Goal: Task Accomplishment & Management: Manage account settings

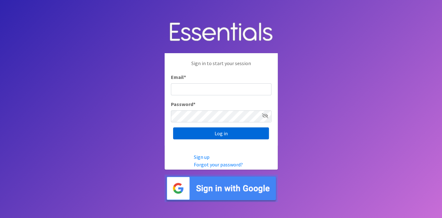
type input "deb@villagediaperbank.org"
click at [214, 134] on input "Log in" at bounding box center [221, 133] width 96 height 12
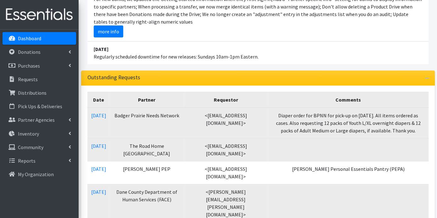
scroll to position [140, 0]
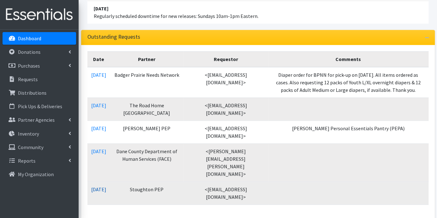
click at [106, 186] on link "08/15/2025" at bounding box center [98, 189] width 15 height 6
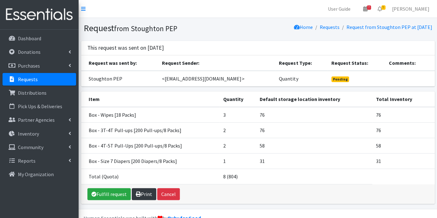
click at [151, 194] on link "Print" at bounding box center [144, 194] width 25 height 12
click at [117, 194] on link "Fulfill request" at bounding box center [108, 194] width 43 height 12
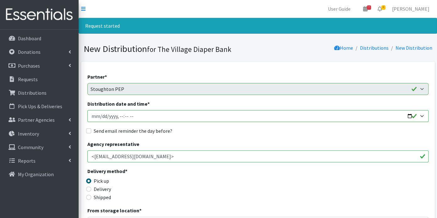
click at [102, 114] on input "Distribution date and time *" at bounding box center [257, 116] width 341 height 12
type input "2025-08-22T23:59"
click at [87, 130] on input "Send email reminder the day before?" at bounding box center [88, 130] width 5 height 5
checkbox input "true"
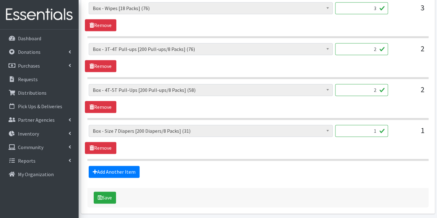
scroll to position [324, 0]
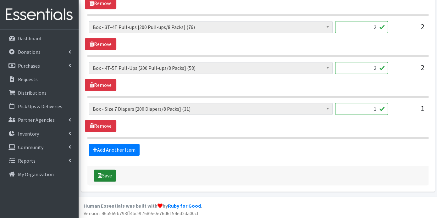
click at [111, 174] on button "Save" at bounding box center [105, 175] width 22 height 12
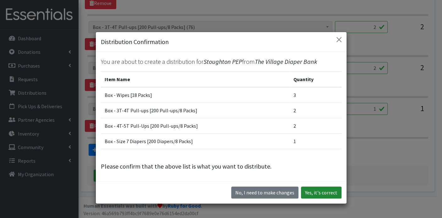
click at [317, 191] on button "Yes, it's correct" at bounding box center [321, 192] width 41 height 12
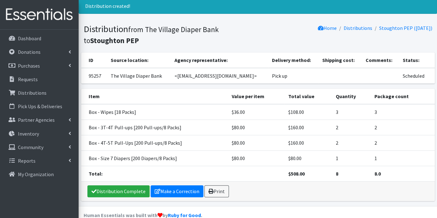
scroll to position [30, 0]
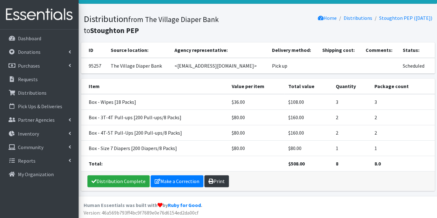
click at [219, 177] on link "Print" at bounding box center [216, 181] width 25 height 12
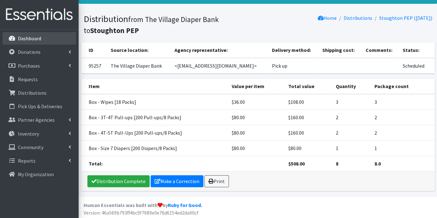
click at [31, 39] on p "Dashboard" at bounding box center [29, 38] width 23 height 6
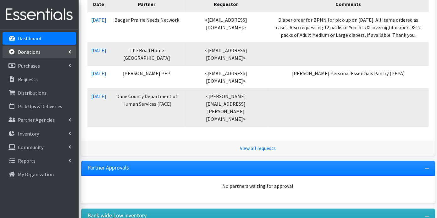
scroll to position [174, 0]
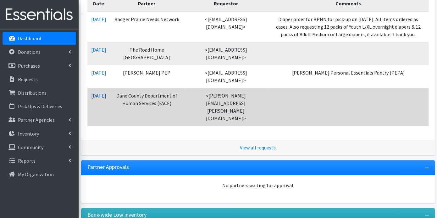
click at [105, 92] on link "08/18/2025" at bounding box center [98, 95] width 15 height 6
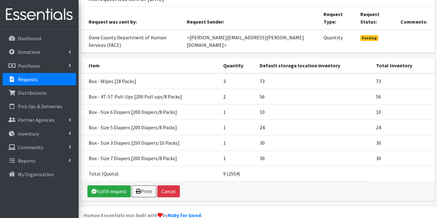
scroll to position [60, 0]
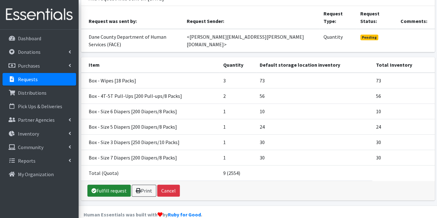
click at [113, 184] on link "Fulfill request" at bounding box center [108, 190] width 43 height 12
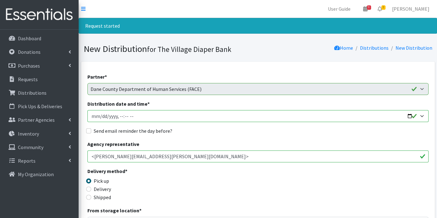
click at [102, 113] on input "Distribution date and time *" at bounding box center [257, 116] width 341 height 12
type input "[DATE]T23:59"
click at [87, 129] on input "Send email reminder the day before?" at bounding box center [88, 130] width 5 height 5
checkbox input "true"
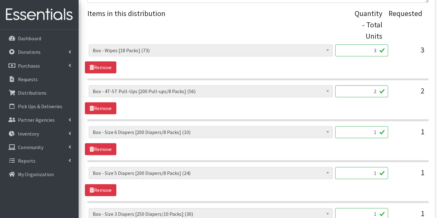
scroll to position [406, 0]
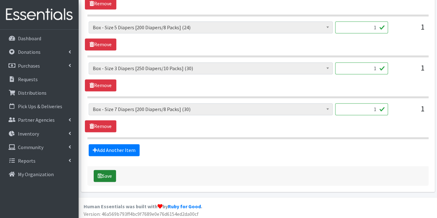
click at [109, 171] on button "Save" at bounding box center [105, 176] width 22 height 12
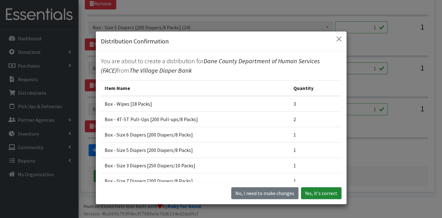
click at [309, 190] on button "Yes, it's correct" at bounding box center [321, 193] width 41 height 12
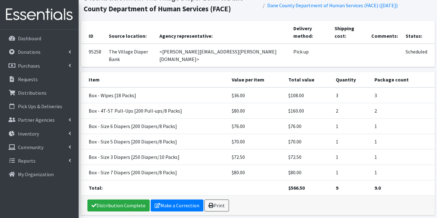
scroll to position [61, 0]
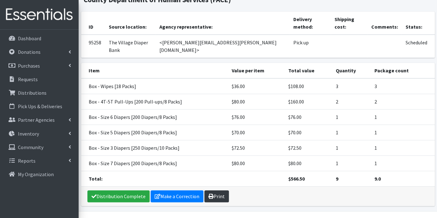
click at [209, 194] on icon at bounding box center [210, 196] width 5 height 5
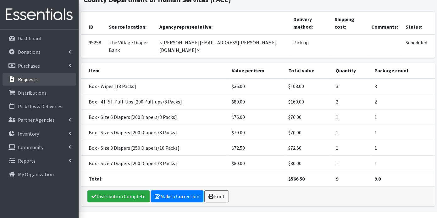
click at [18, 80] on p "Requests" at bounding box center [28, 79] width 20 height 6
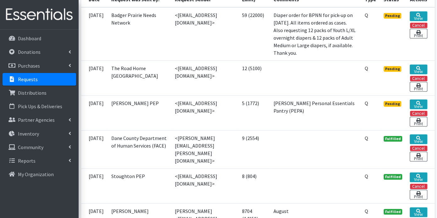
scroll to position [174, 0]
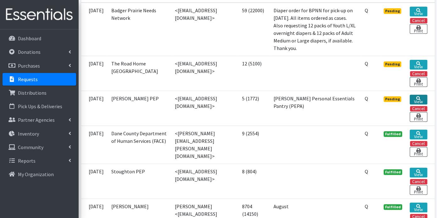
click at [415, 104] on link "View" at bounding box center [418, 100] width 17 height 10
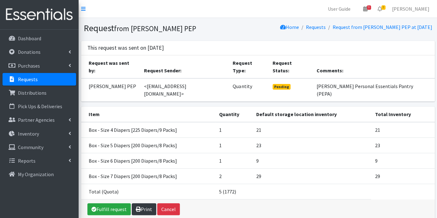
click at [136, 206] on icon at bounding box center [138, 208] width 5 height 5
click at [117, 203] on link "Fulfill request" at bounding box center [108, 209] width 43 height 12
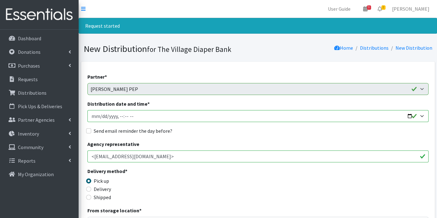
click at [100, 116] on input "Distribution date and time *" at bounding box center [257, 116] width 341 height 12
type input "[DATE]T23:59"
click at [88, 130] on input "Send email reminder the day before?" at bounding box center [88, 130] width 5 height 5
checkbox input "true"
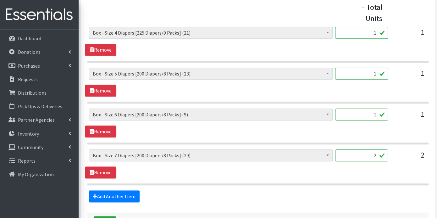
scroll to position [324, 0]
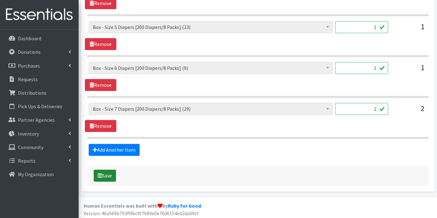
click at [108, 174] on button "Save" at bounding box center [105, 175] width 22 height 12
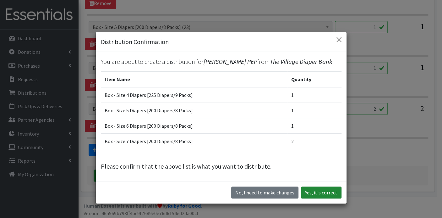
click at [311, 190] on button "Yes, it's correct" at bounding box center [321, 192] width 41 height 12
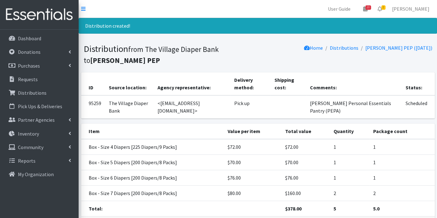
click at [33, 75] on link "Requests" at bounding box center [40, 79] width 74 height 13
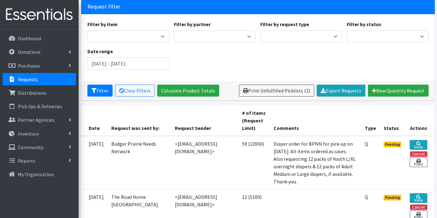
scroll to position [174, 0]
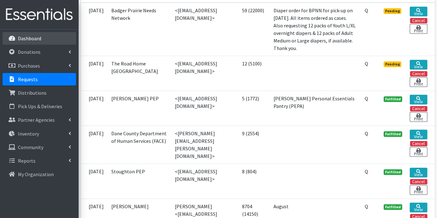
click at [38, 39] on p "Dashboard" at bounding box center [29, 38] width 23 height 6
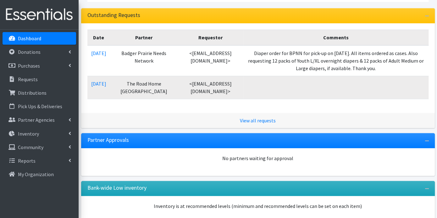
scroll to position [173, 0]
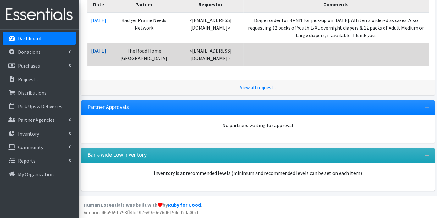
click at [106, 49] on link "[DATE]" at bounding box center [98, 50] width 15 height 6
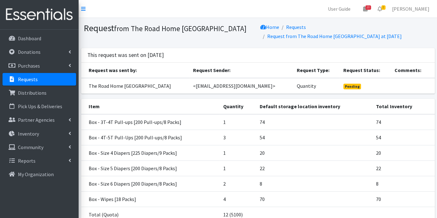
scroll to position [51, 0]
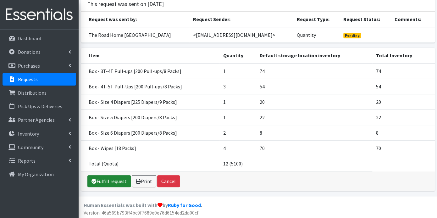
click at [110, 182] on link "Fulfill request" at bounding box center [108, 181] width 43 height 12
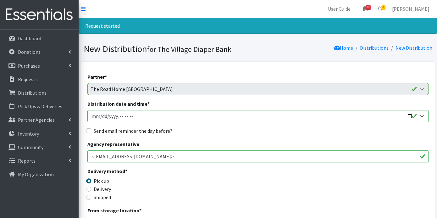
click at [101, 118] on input "Distribution date and time *" at bounding box center [257, 116] width 341 height 12
type input "[DATE]T23:59"
click at [90, 130] on input "Send email reminder the day before?" at bounding box center [88, 130] width 5 height 5
checkbox input "true"
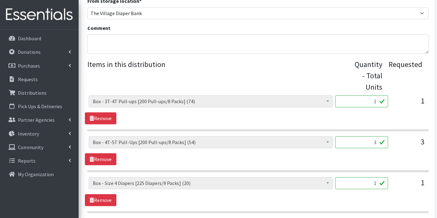
scroll to position [406, 0]
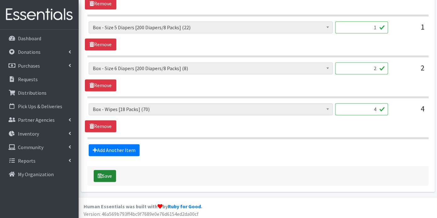
click at [107, 173] on button "Save" at bounding box center [105, 176] width 22 height 12
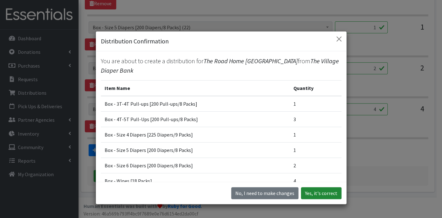
click at [323, 195] on button "Yes, it's correct" at bounding box center [321, 193] width 41 height 12
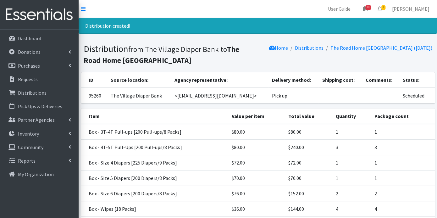
scroll to position [61, 0]
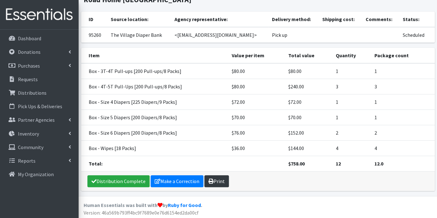
click at [217, 180] on link "Print" at bounding box center [216, 181] width 25 height 12
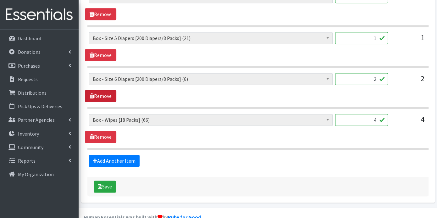
scroll to position [385, 0]
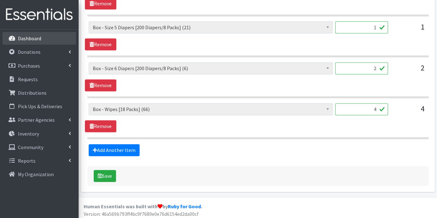
click at [28, 38] on p "Dashboard" at bounding box center [29, 38] width 23 height 6
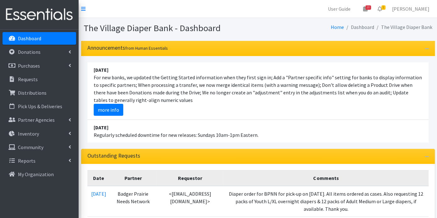
scroll to position [140, 0]
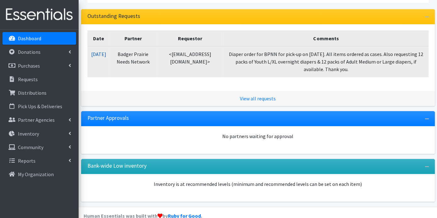
click at [106, 52] on link "[DATE]" at bounding box center [98, 54] width 15 height 6
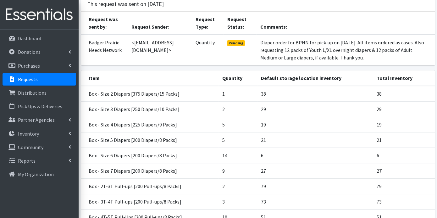
scroll to position [135, 0]
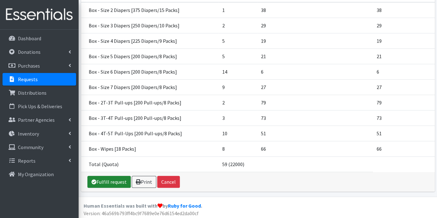
click at [117, 176] on link "Fulfill request" at bounding box center [108, 182] width 43 height 12
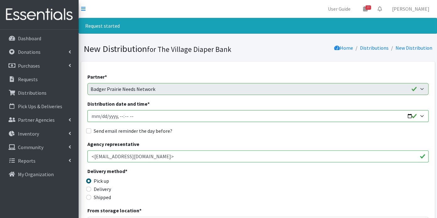
click at [102, 117] on input "Distribution date and time *" at bounding box center [257, 116] width 341 height 12
type input "[DATE]T23:59"
click at [90, 129] on input "Send email reminder the day before?" at bounding box center [88, 130] width 5 height 5
checkbox input "true"
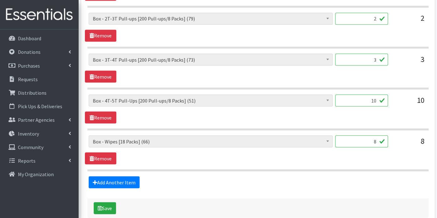
scroll to position [568, 0]
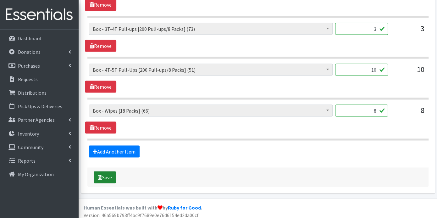
click at [109, 172] on button "Save" at bounding box center [105, 177] width 22 height 12
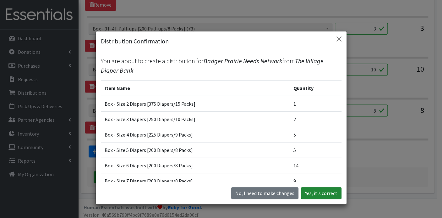
click at [328, 195] on button "Yes, it's correct" at bounding box center [321, 193] width 41 height 12
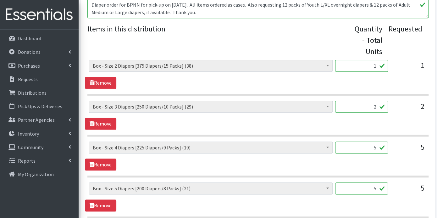
scroll to position [349, 0]
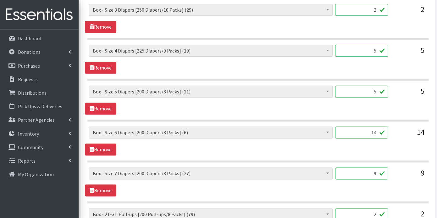
click at [327, 132] on span at bounding box center [327, 132] width 6 height 10
click at [327, 129] on span at bounding box center [327, 132] width 6 height 10
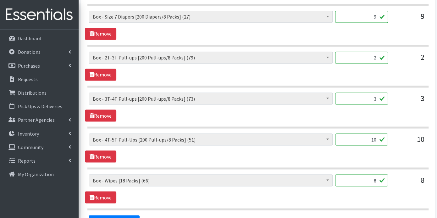
scroll to position [575, 0]
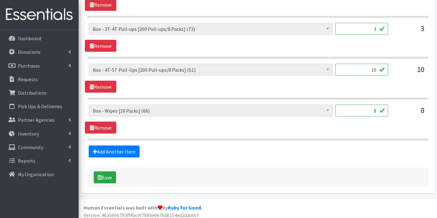
click at [153, 75] on span "Box - 2T-3T Pull-ups [200 Pull-ups/8 Packs] (79) Box - 3T-4T Pull-ups [200 Pull…" at bounding box center [211, 71] width 244 height 17
click at [105, 175] on button "Save" at bounding box center [105, 177] width 22 height 12
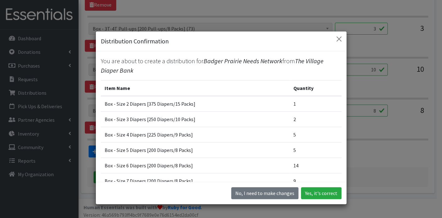
click at [365, 148] on div "Distribution Confirmation You are about to create a distribution for Badger Pra…" at bounding box center [221, 109] width 442 height 218
click at [336, 38] on button "Close" at bounding box center [339, 39] width 10 height 10
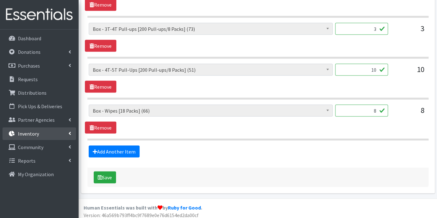
click at [41, 132] on link "Inventory" at bounding box center [40, 133] width 74 height 13
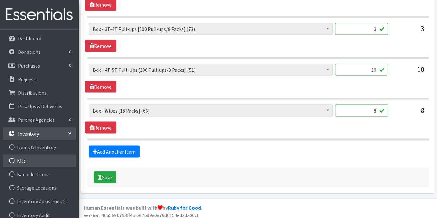
click at [27, 158] on link "Kits" at bounding box center [40, 160] width 74 height 13
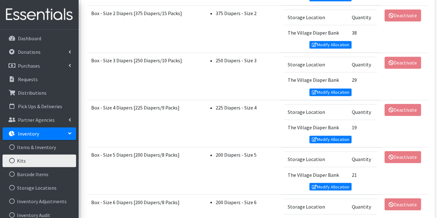
scroll to position [454, 0]
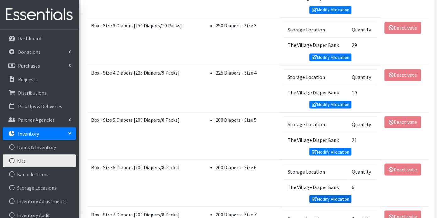
click at [327, 195] on link "Modify Allocation" at bounding box center [330, 199] width 42 height 8
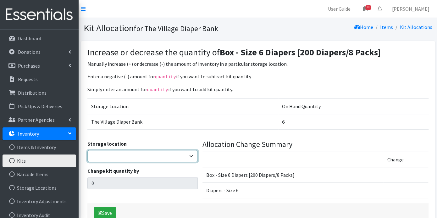
click at [193, 155] on select "The Village Diaper Bank" at bounding box center [142, 156] width 111 height 12
select select "353"
click at [87, 150] on select "The Village Diaper Bank" at bounding box center [142, 156] width 111 height 12
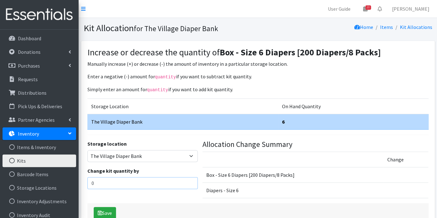
click at [118, 182] on input "0" at bounding box center [142, 183] width 111 height 12
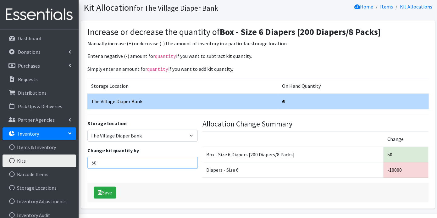
scroll to position [38, 0]
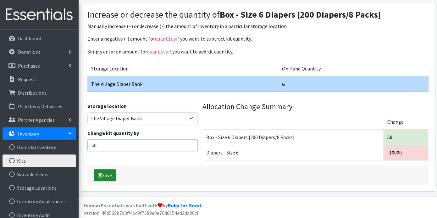
type input "50"
click at [107, 172] on button "Save" at bounding box center [105, 175] width 22 height 12
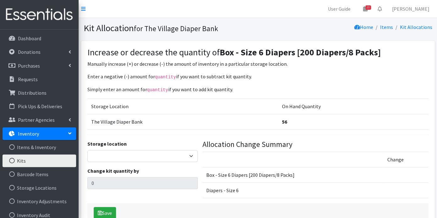
scroll to position [38, 0]
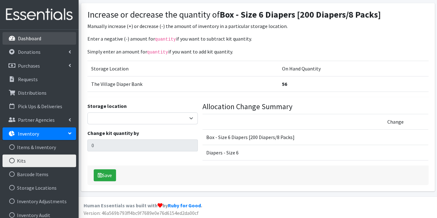
click at [38, 39] on p "Dashboard" at bounding box center [29, 38] width 23 height 6
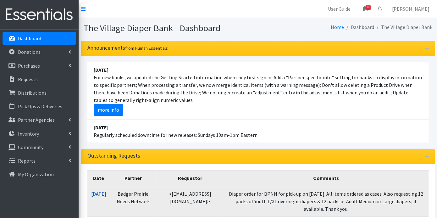
click at [106, 192] on link "[DATE]" at bounding box center [98, 193] width 15 height 6
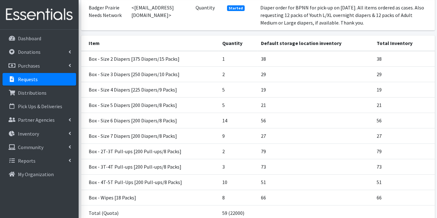
scroll to position [135, 0]
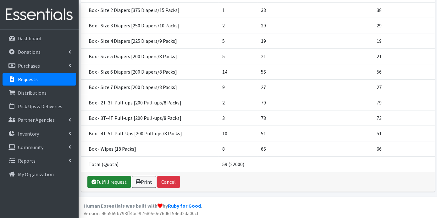
click at [114, 179] on link "Fulfill request" at bounding box center [108, 182] width 43 height 12
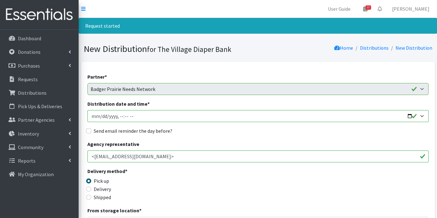
click at [99, 115] on input "Distribution date and time *" at bounding box center [257, 116] width 341 height 12
type input "[DATE]T23:59"
click at [90, 130] on input "Send email reminder the day before?" at bounding box center [88, 130] width 5 height 5
checkbox input "true"
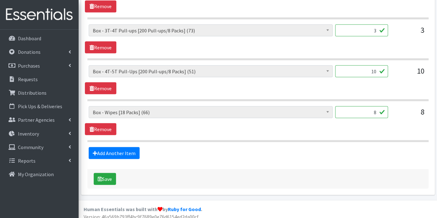
scroll to position [568, 0]
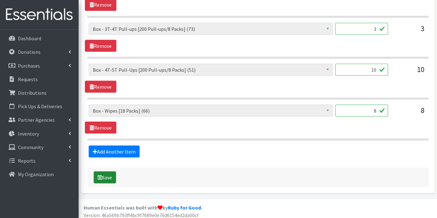
click at [112, 171] on button "Save" at bounding box center [105, 177] width 22 height 12
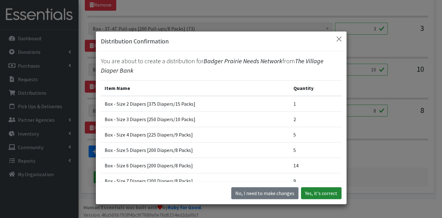
click at [327, 193] on button "Yes, it's correct" at bounding box center [321, 193] width 41 height 12
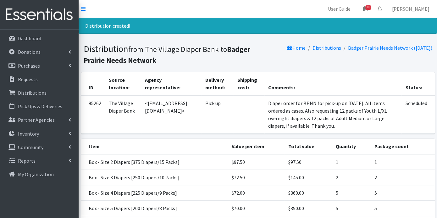
scroll to position [152, 0]
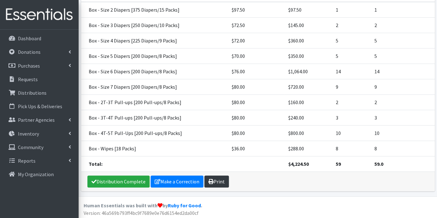
click at [220, 180] on link "Print" at bounding box center [216, 181] width 25 height 12
